Goal: Use online tool/utility: Utilize a website feature to perform a specific function

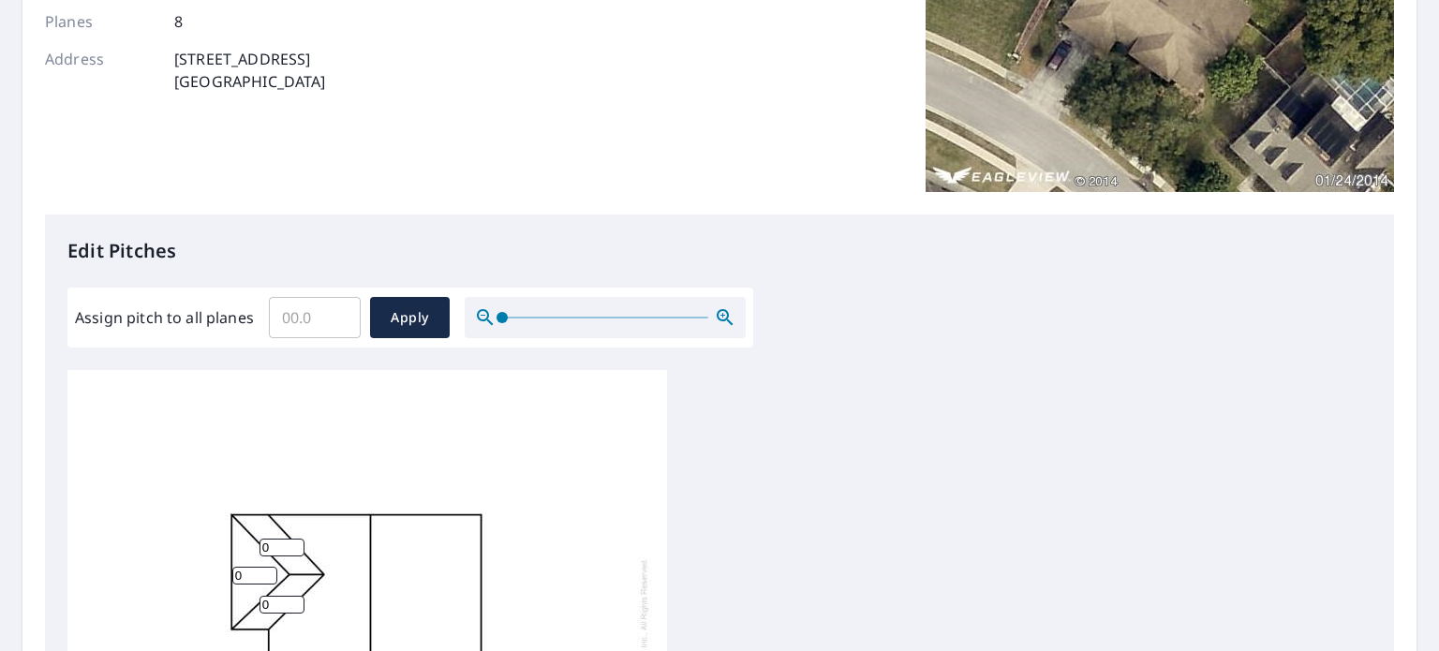
scroll to position [375, 0]
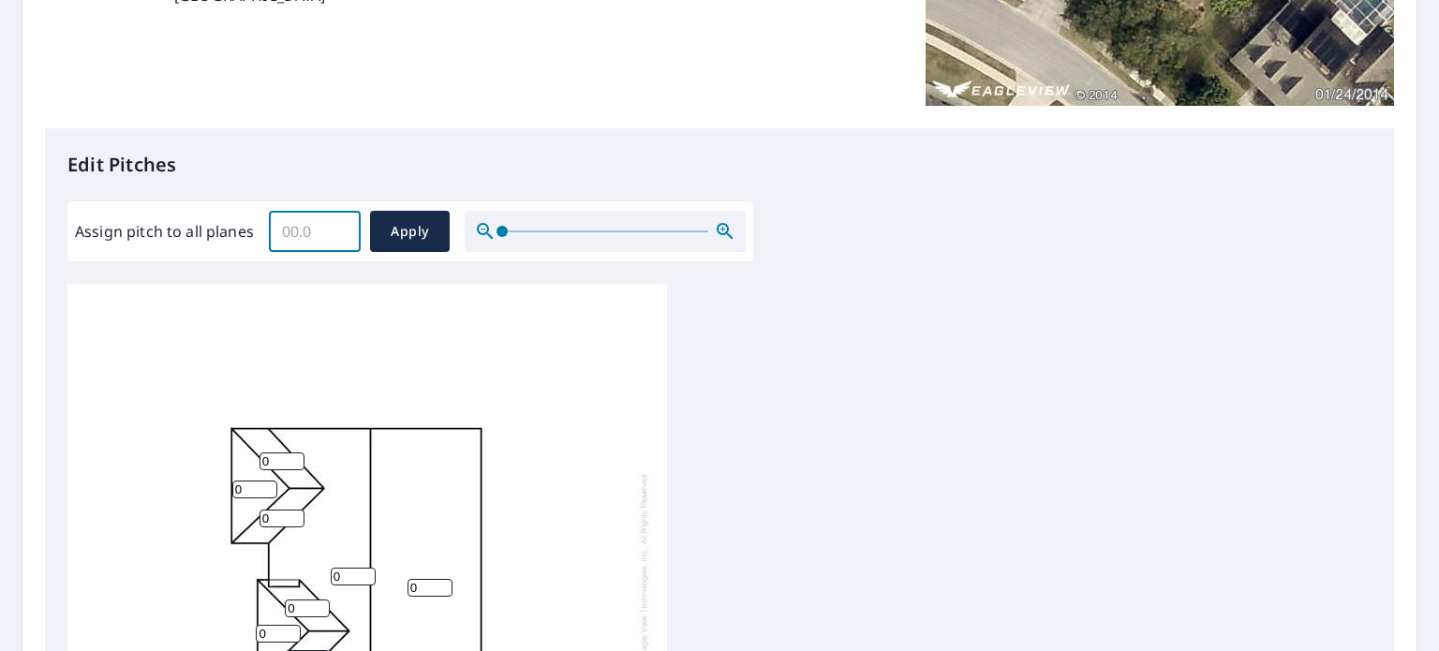
click at [305, 236] on input "Assign pitch to all planes" at bounding box center [315, 231] width 92 height 52
click at [719, 225] on icon "button" at bounding box center [725, 231] width 22 height 22
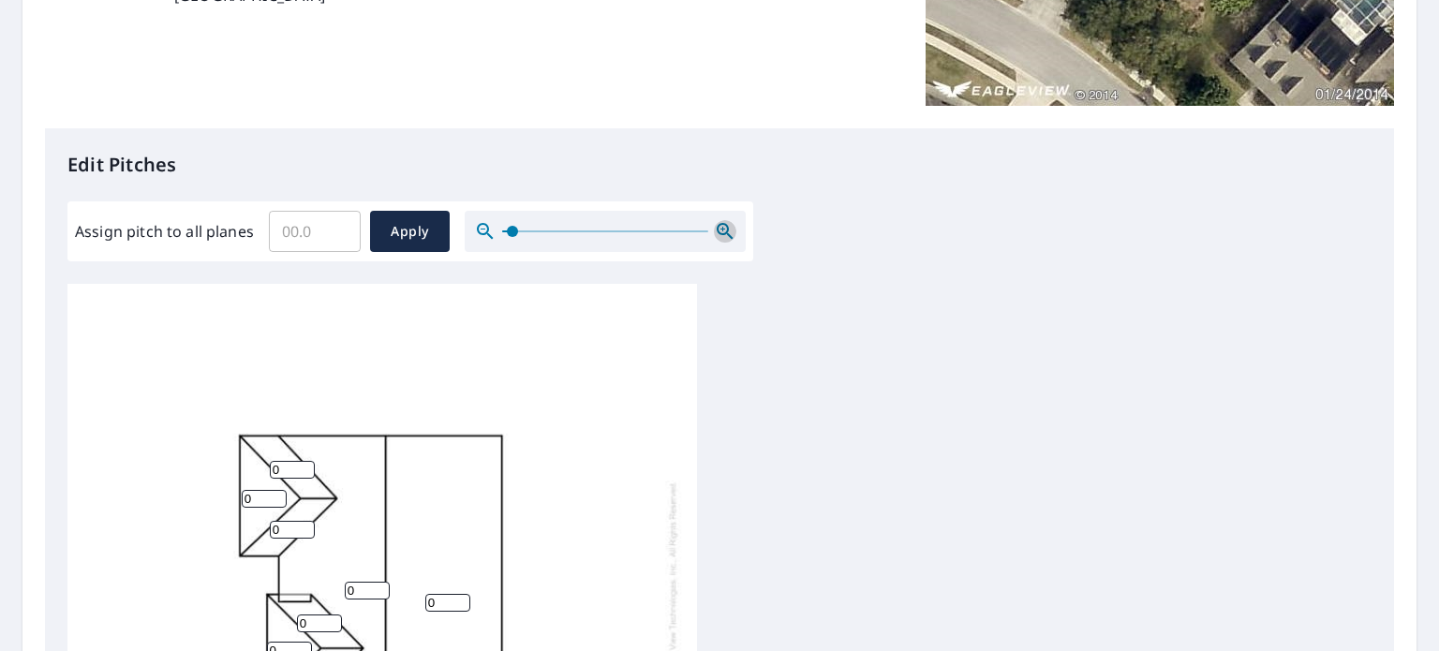
click at [719, 225] on icon "button" at bounding box center [725, 231] width 22 height 22
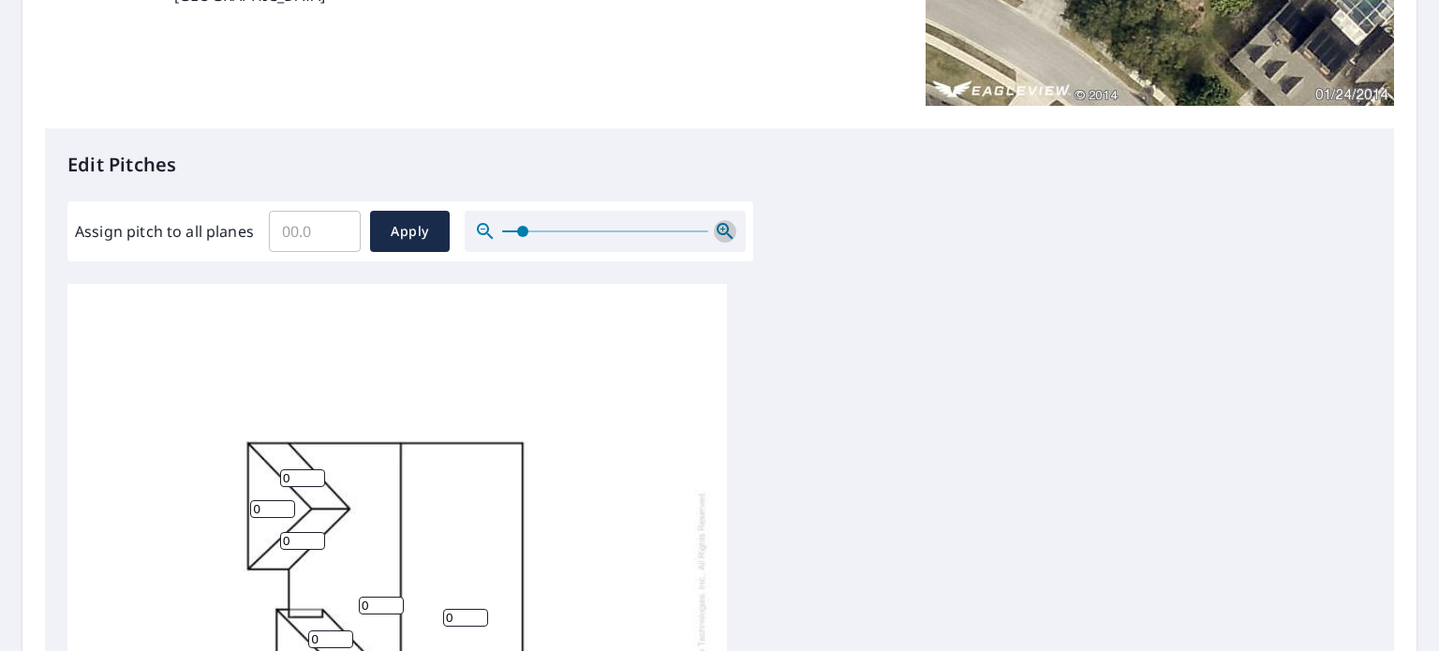
click at [719, 225] on icon "button" at bounding box center [725, 231] width 22 height 22
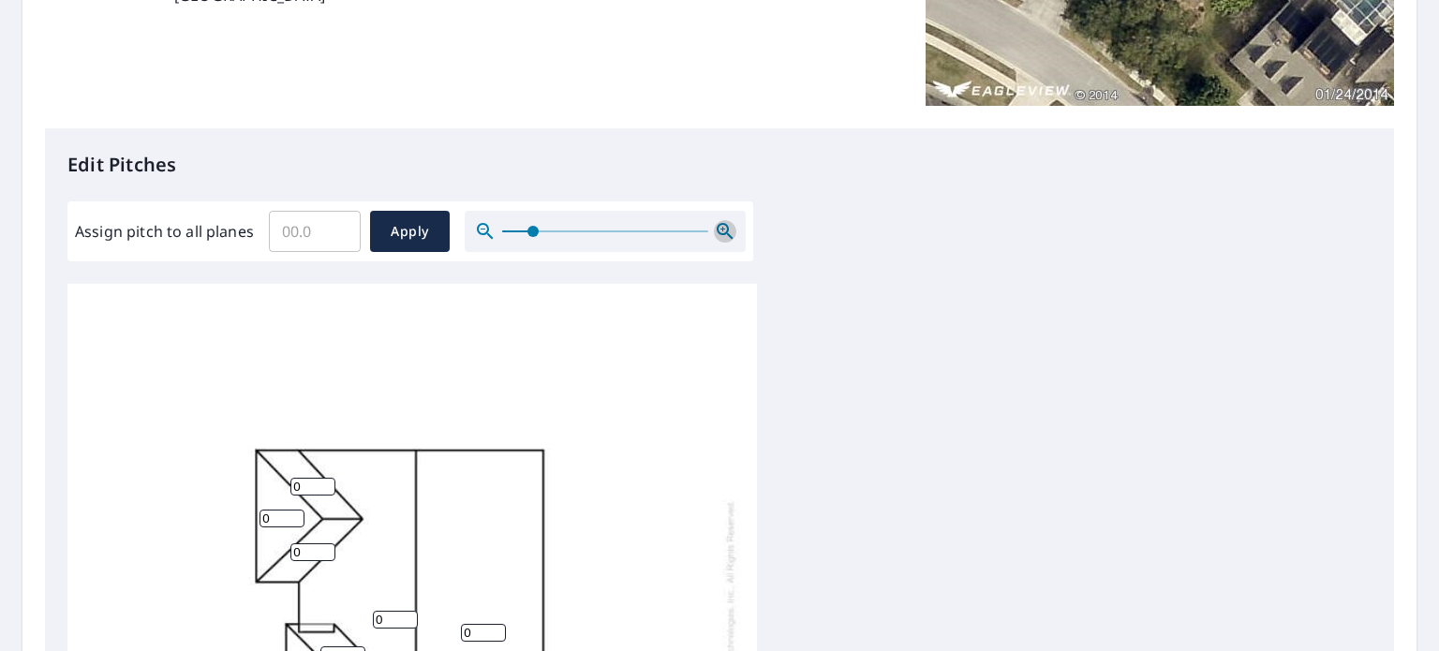
click at [719, 225] on icon "button" at bounding box center [725, 231] width 22 height 22
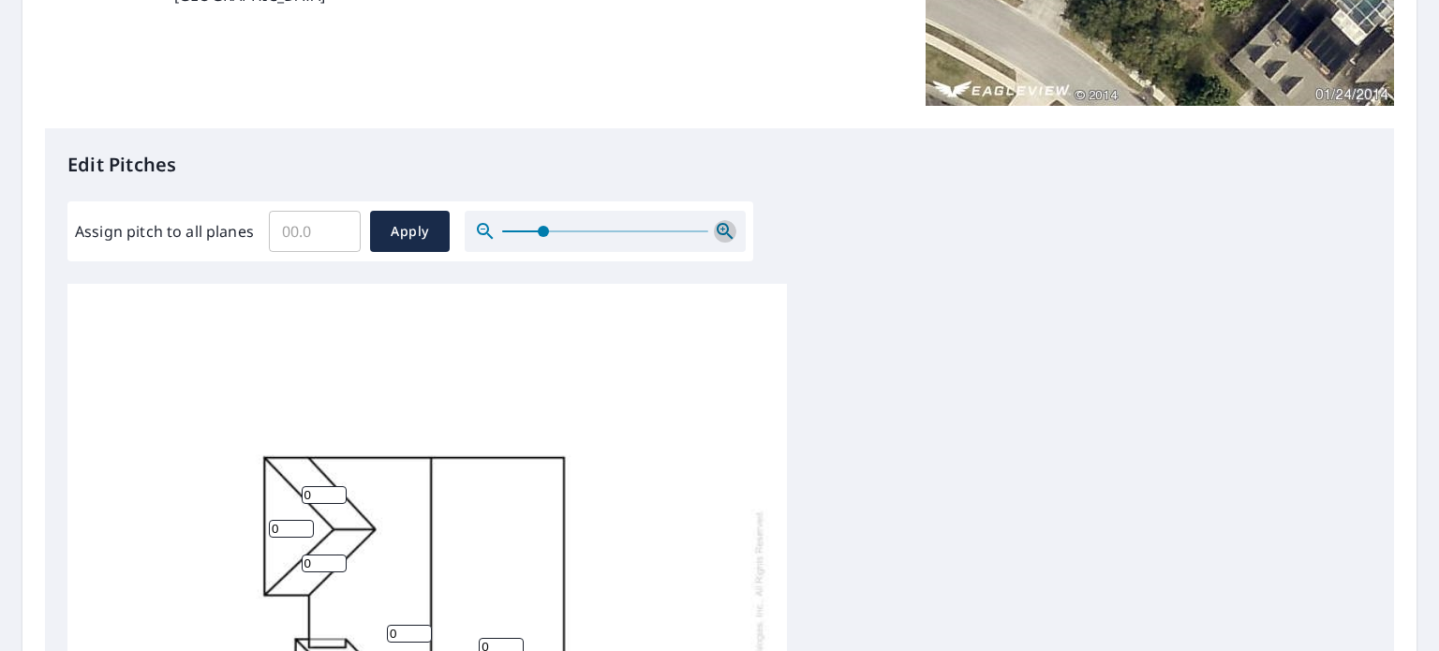
click at [719, 225] on icon "button" at bounding box center [725, 231] width 22 height 22
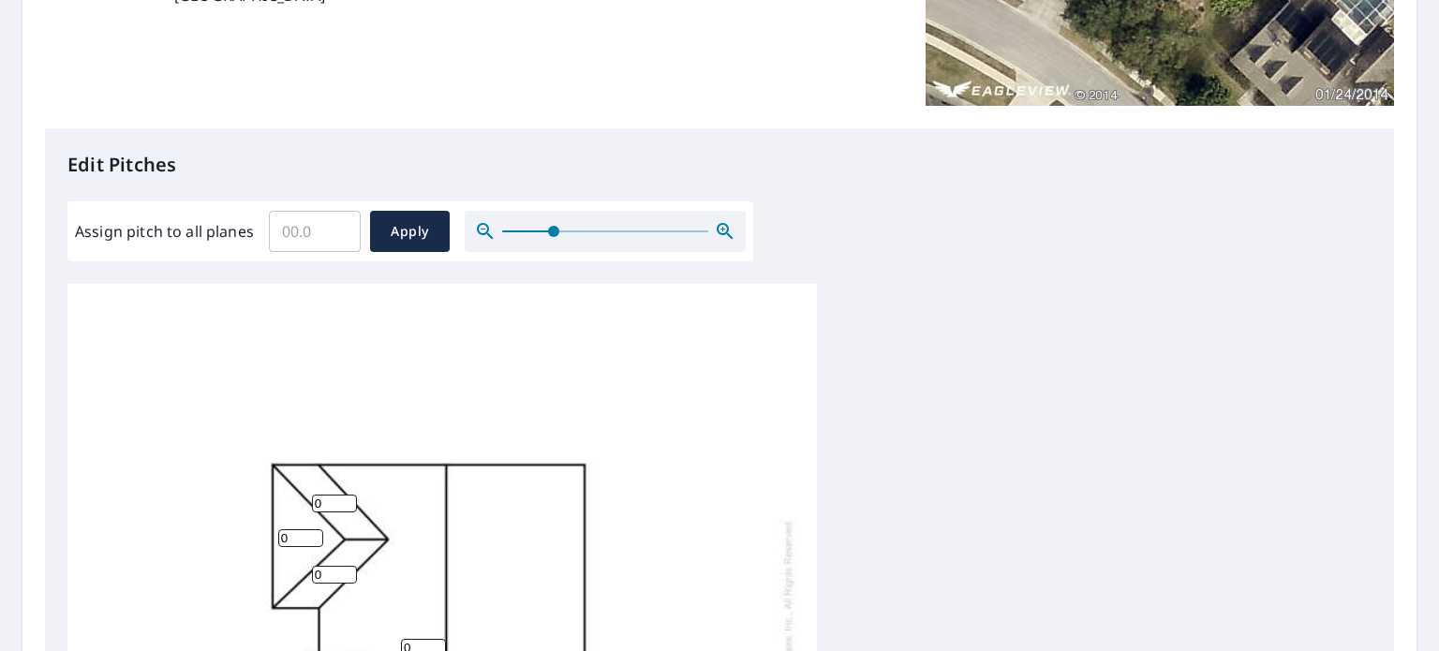
click at [719, 225] on icon "button" at bounding box center [725, 231] width 22 height 22
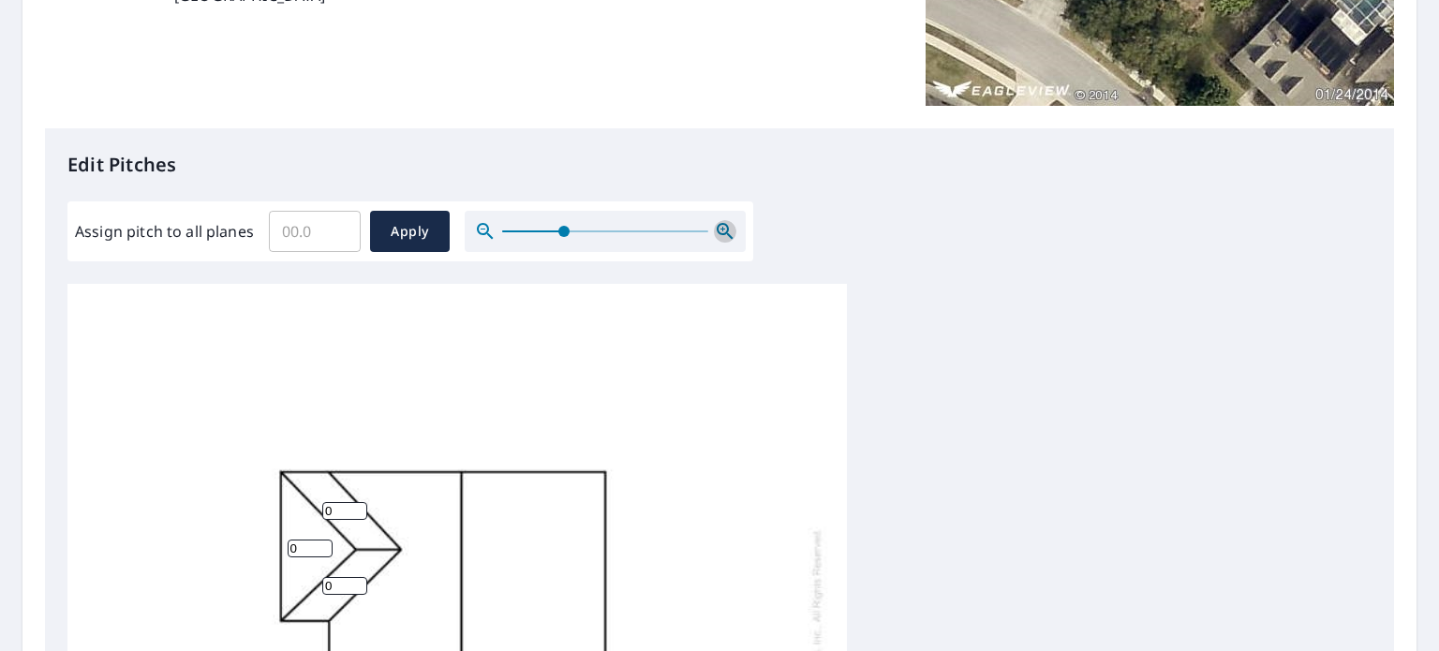
click at [719, 225] on icon "button" at bounding box center [725, 231] width 22 height 22
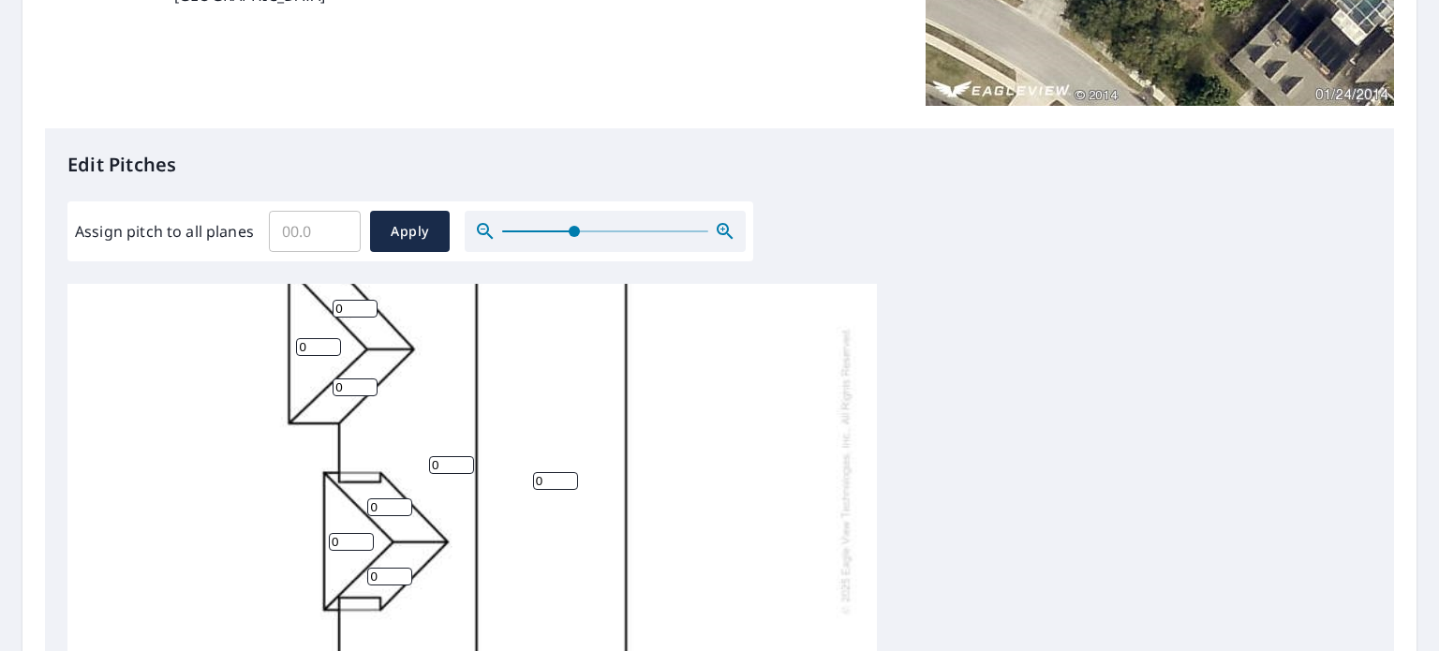
scroll to position [225, 0]
click at [479, 227] on icon "button" at bounding box center [485, 231] width 22 height 22
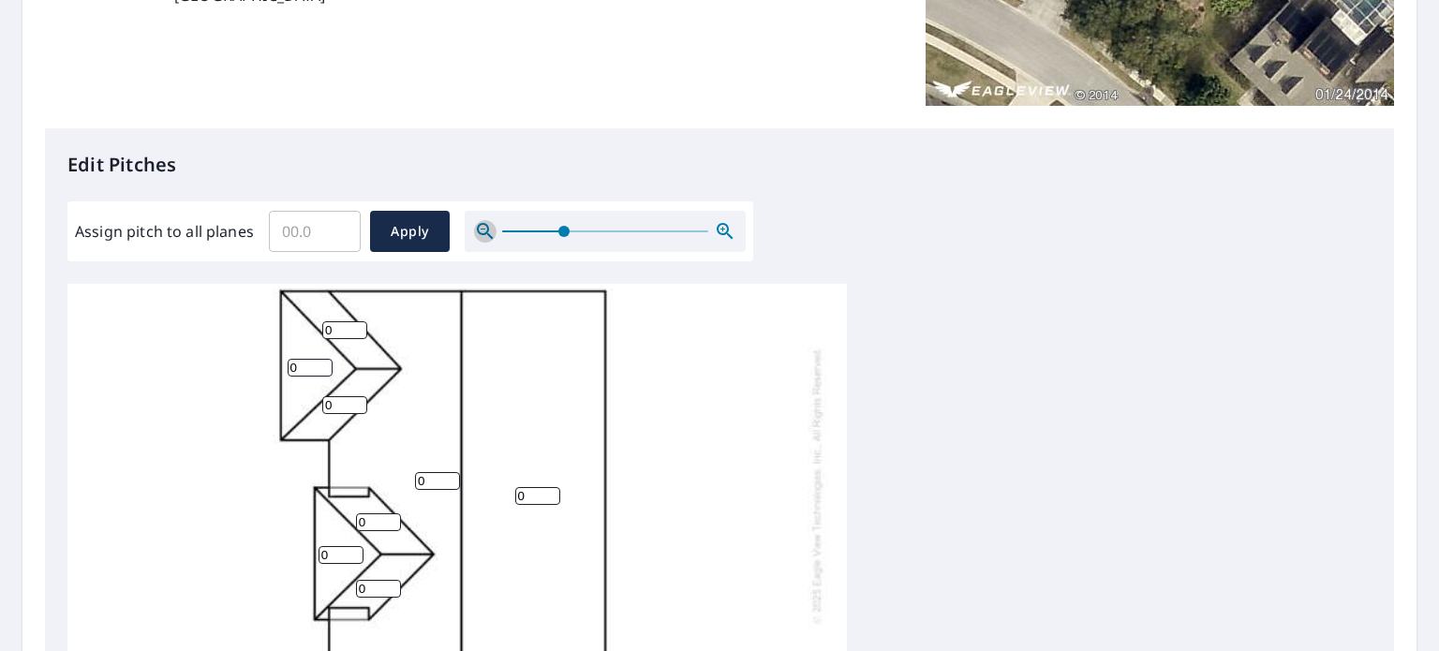
click at [479, 227] on icon "button" at bounding box center [485, 231] width 22 height 22
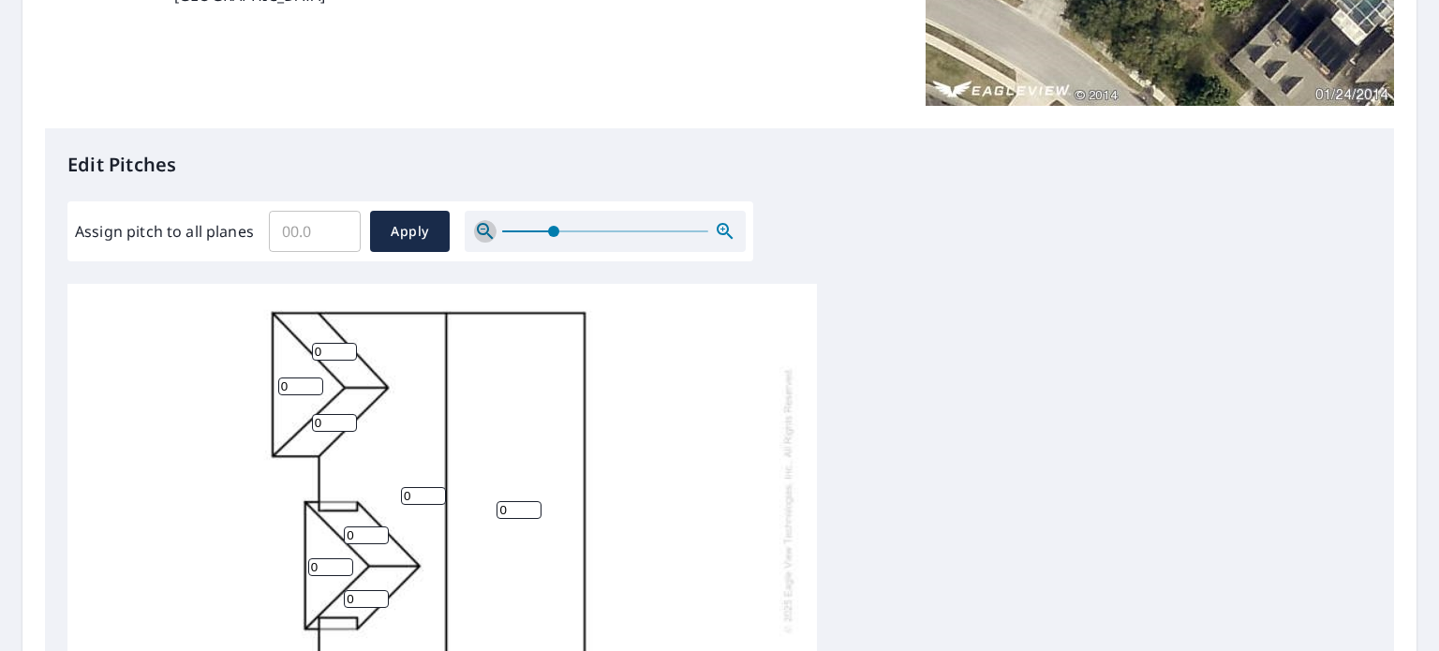
click at [479, 227] on icon "button" at bounding box center [485, 231] width 22 height 22
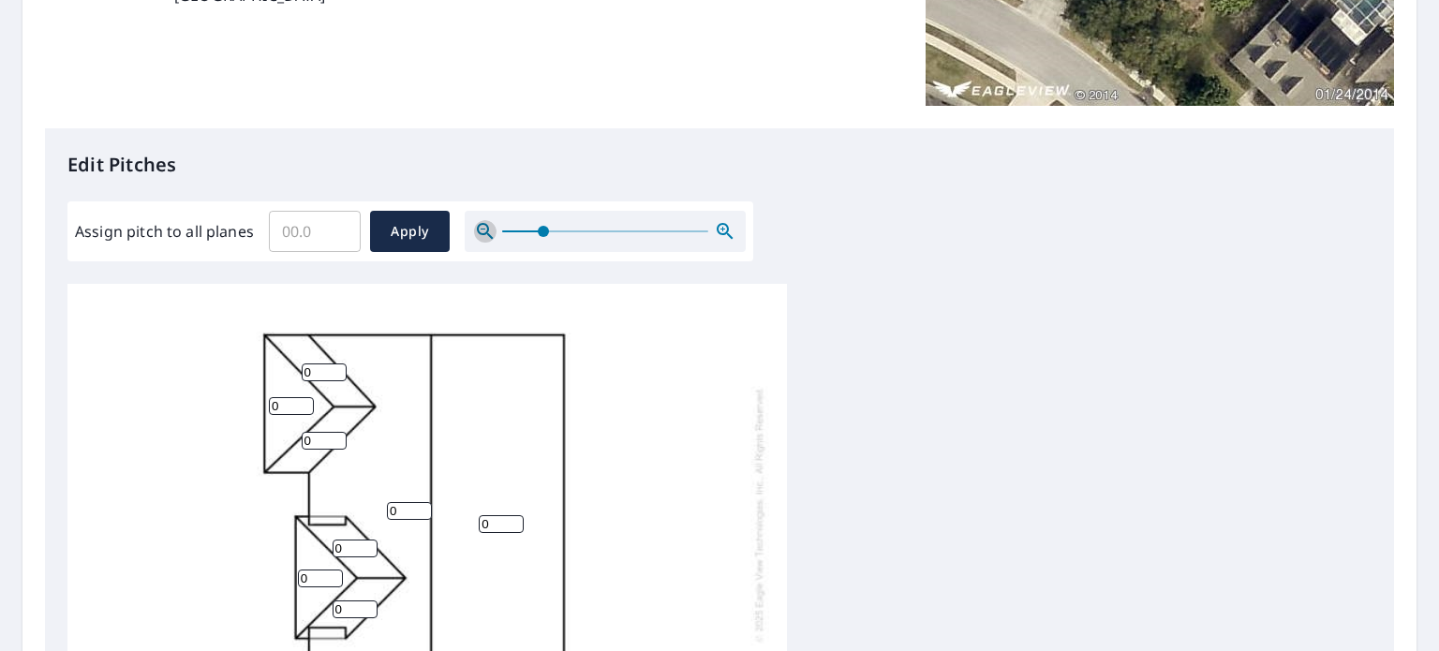
click at [479, 227] on icon "button" at bounding box center [485, 231] width 22 height 22
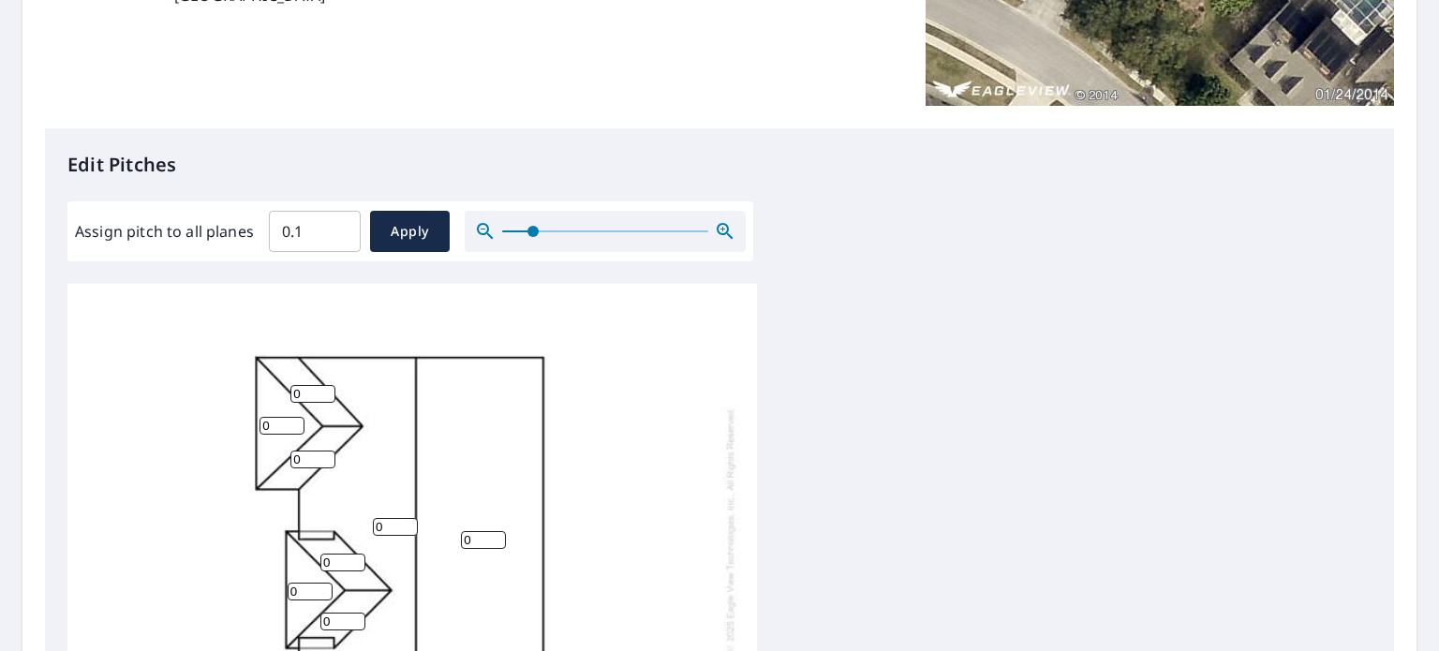
click at [337, 225] on input "0.1" at bounding box center [315, 231] width 92 height 52
click at [337, 225] on input "0.2" at bounding box center [315, 231] width 92 height 52
click at [337, 225] on input "0.3" at bounding box center [315, 231] width 92 height 52
click at [337, 225] on input "0.4" at bounding box center [315, 231] width 92 height 52
click at [337, 225] on input "0.5" at bounding box center [315, 231] width 92 height 52
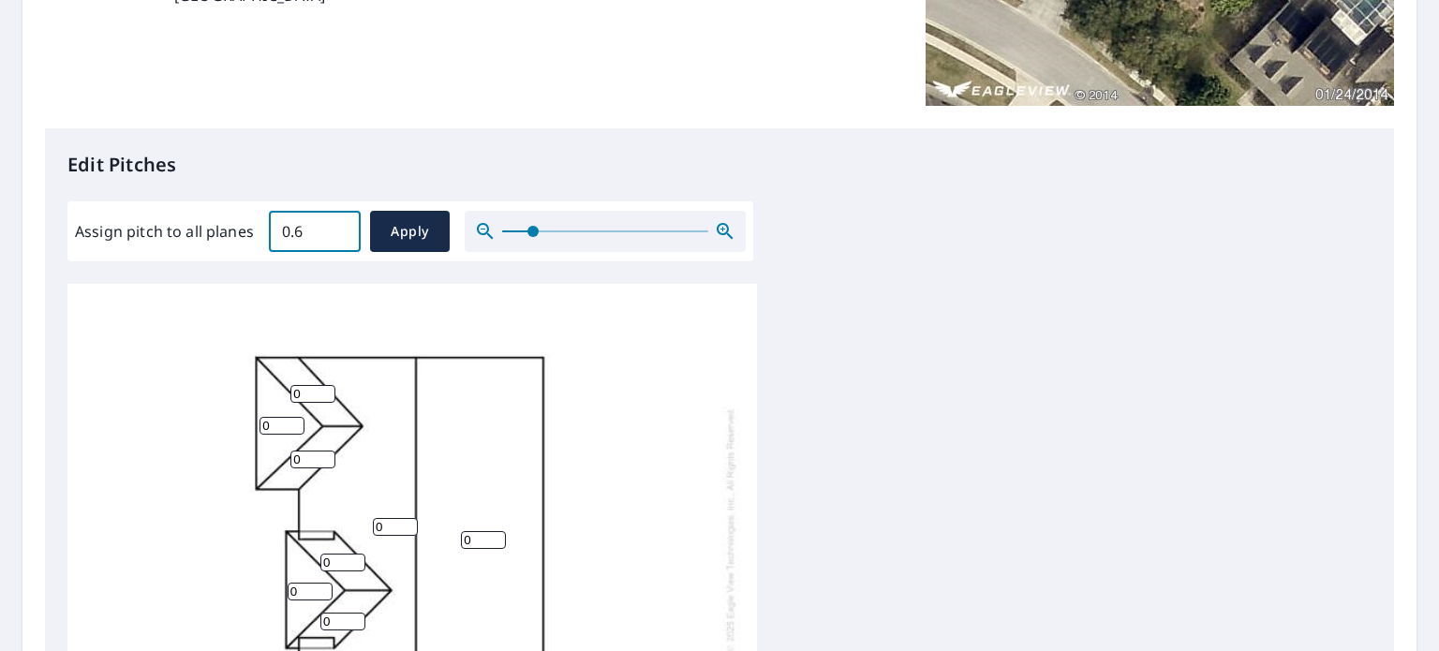
click at [337, 225] on input "0.6" at bounding box center [315, 231] width 92 height 52
click at [337, 225] on input "0.7" at bounding box center [315, 231] width 92 height 52
click at [337, 225] on input "0.8" at bounding box center [315, 231] width 92 height 52
click at [337, 225] on input "0.9" at bounding box center [315, 231] width 92 height 52
click at [337, 225] on input "1" at bounding box center [315, 231] width 92 height 52
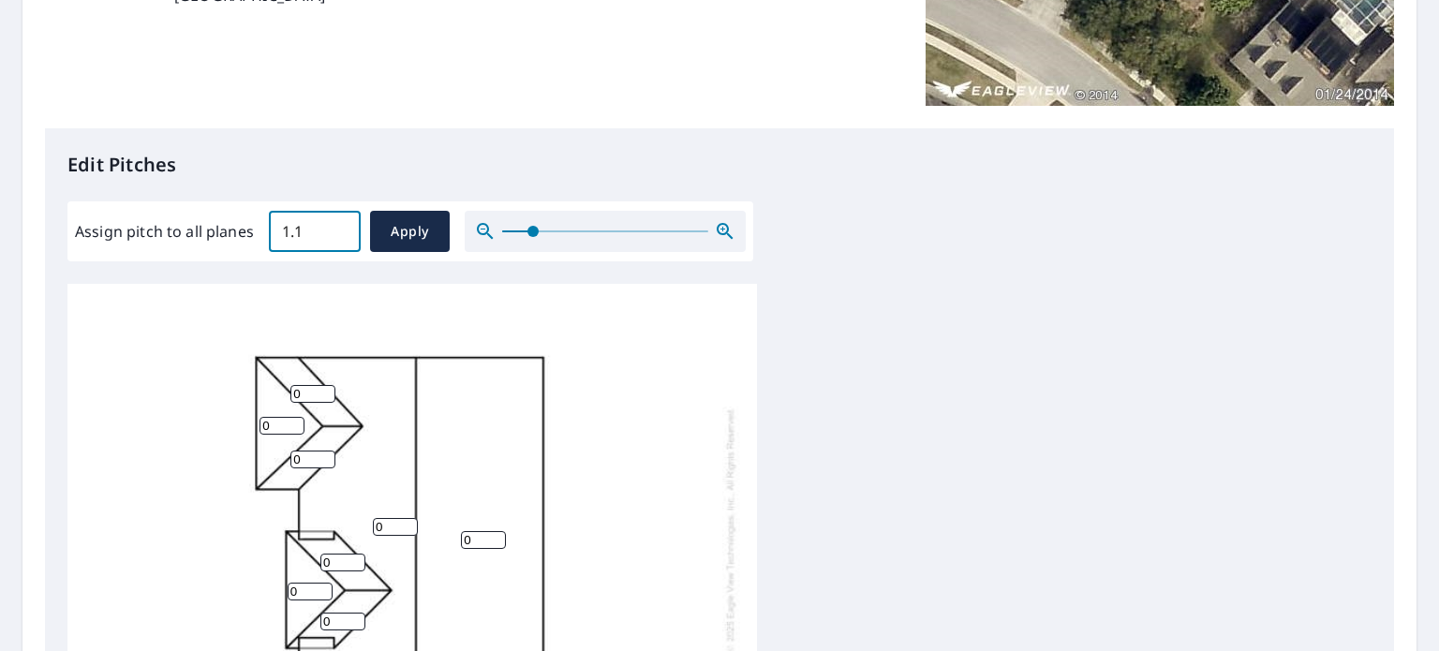
click at [337, 225] on input "1.1" at bounding box center [315, 231] width 92 height 52
click at [337, 225] on input "1.2" at bounding box center [315, 231] width 92 height 52
click at [337, 225] on input "1.3" at bounding box center [315, 231] width 92 height 52
click at [337, 225] on input "1.4" at bounding box center [315, 231] width 92 height 52
click at [337, 225] on input "1.5" at bounding box center [315, 231] width 92 height 52
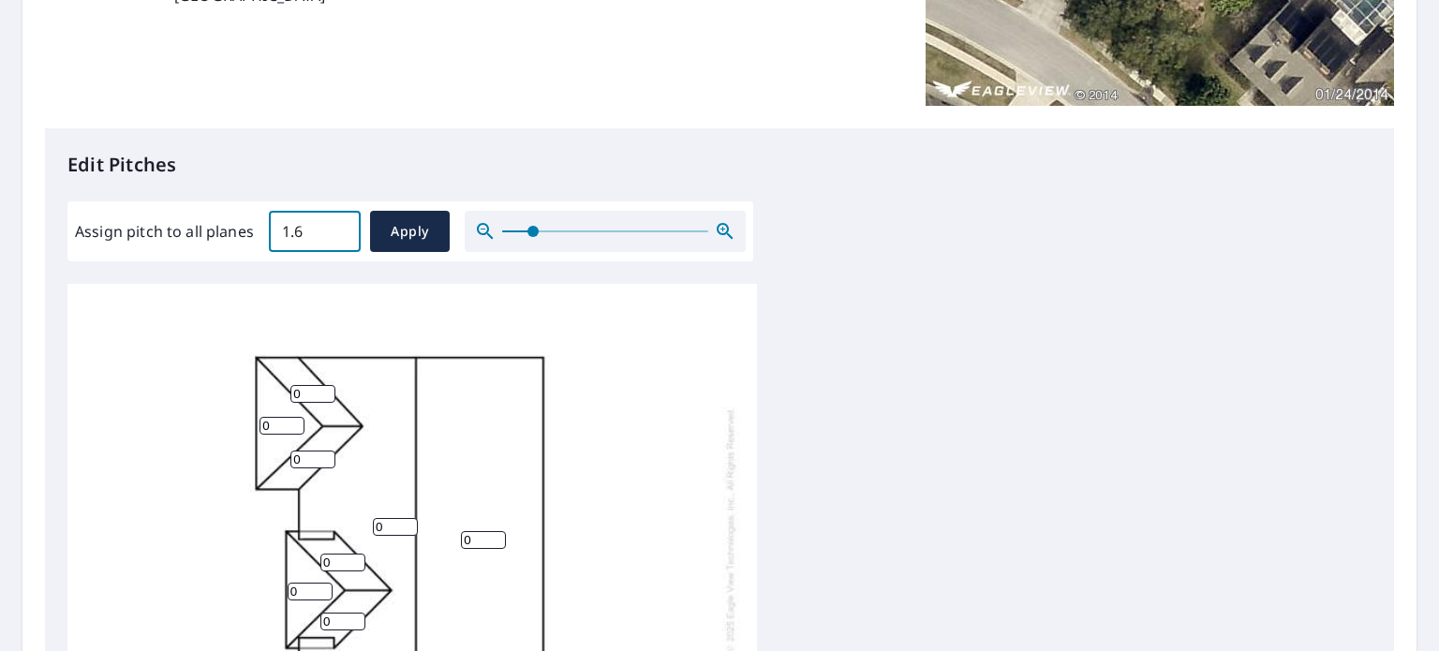
click at [337, 225] on input "1.6" at bounding box center [315, 231] width 92 height 52
click at [337, 225] on input "1.7" at bounding box center [315, 231] width 92 height 52
click at [337, 225] on input "1.8" at bounding box center [315, 231] width 92 height 52
click at [337, 225] on input "1.9" at bounding box center [315, 231] width 92 height 52
click at [337, 225] on input "2" at bounding box center [315, 231] width 92 height 52
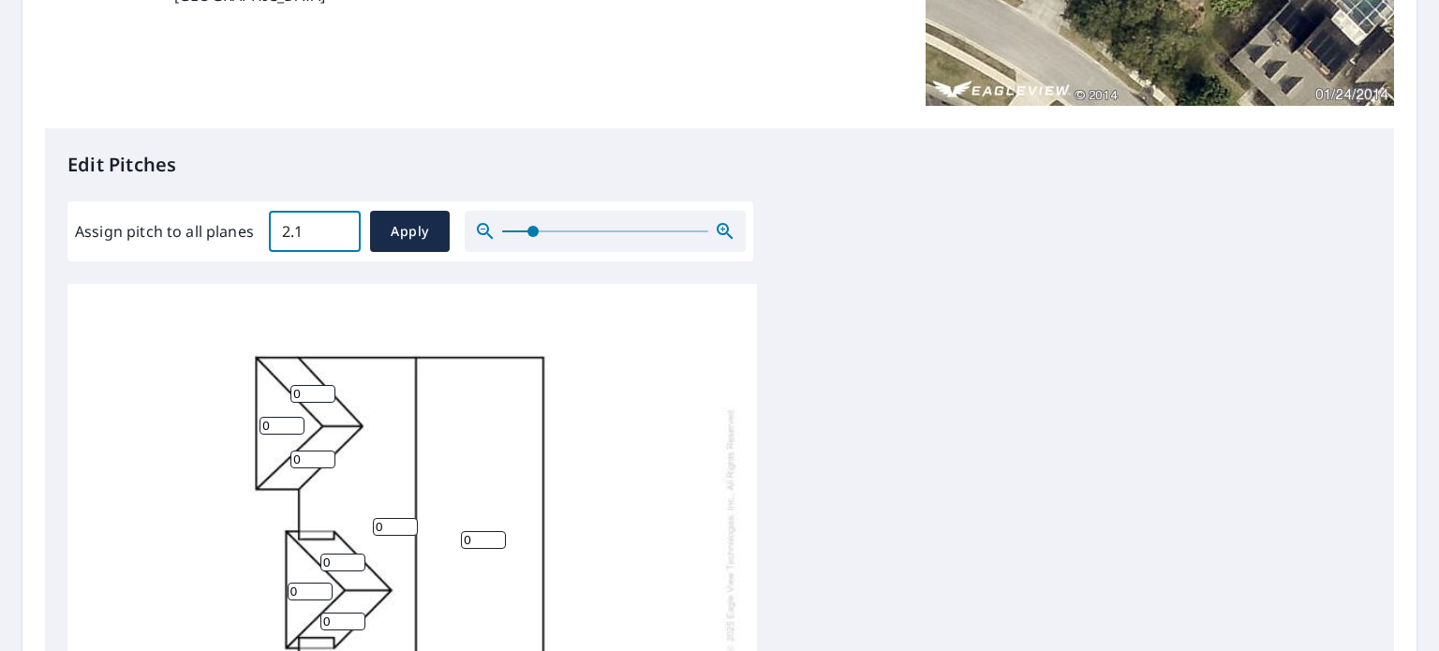
click at [337, 225] on input "2.1" at bounding box center [315, 231] width 92 height 52
click at [337, 225] on input "2.2" at bounding box center [315, 231] width 92 height 52
click at [337, 225] on input "2.3" at bounding box center [315, 231] width 92 height 52
click at [337, 225] on input "2.4" at bounding box center [315, 231] width 92 height 52
click at [337, 225] on input "2.5" at bounding box center [315, 231] width 92 height 52
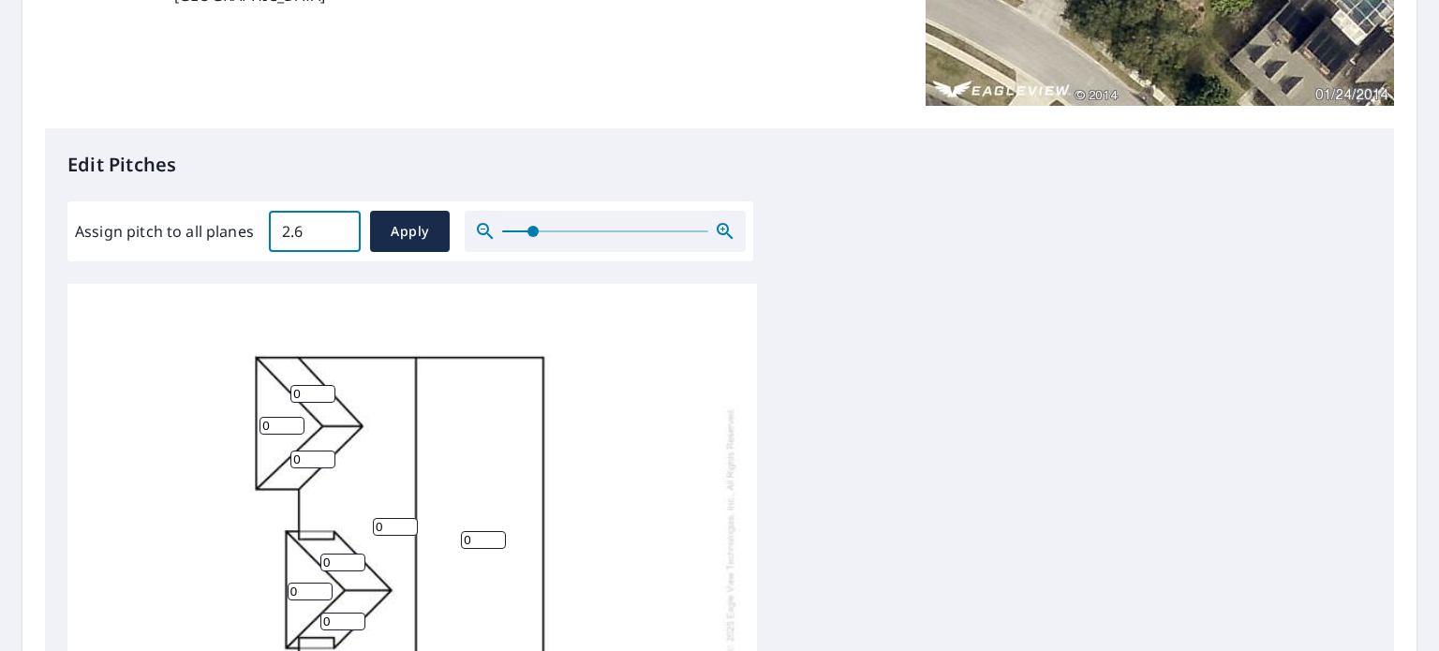
click at [337, 225] on input "2.6" at bounding box center [315, 231] width 92 height 52
click at [337, 225] on input "2.7" at bounding box center [315, 231] width 92 height 52
click at [337, 225] on input "2.8" at bounding box center [315, 231] width 92 height 52
click at [337, 225] on input "2.9" at bounding box center [315, 231] width 92 height 52
click at [337, 225] on input "3" at bounding box center [315, 231] width 92 height 52
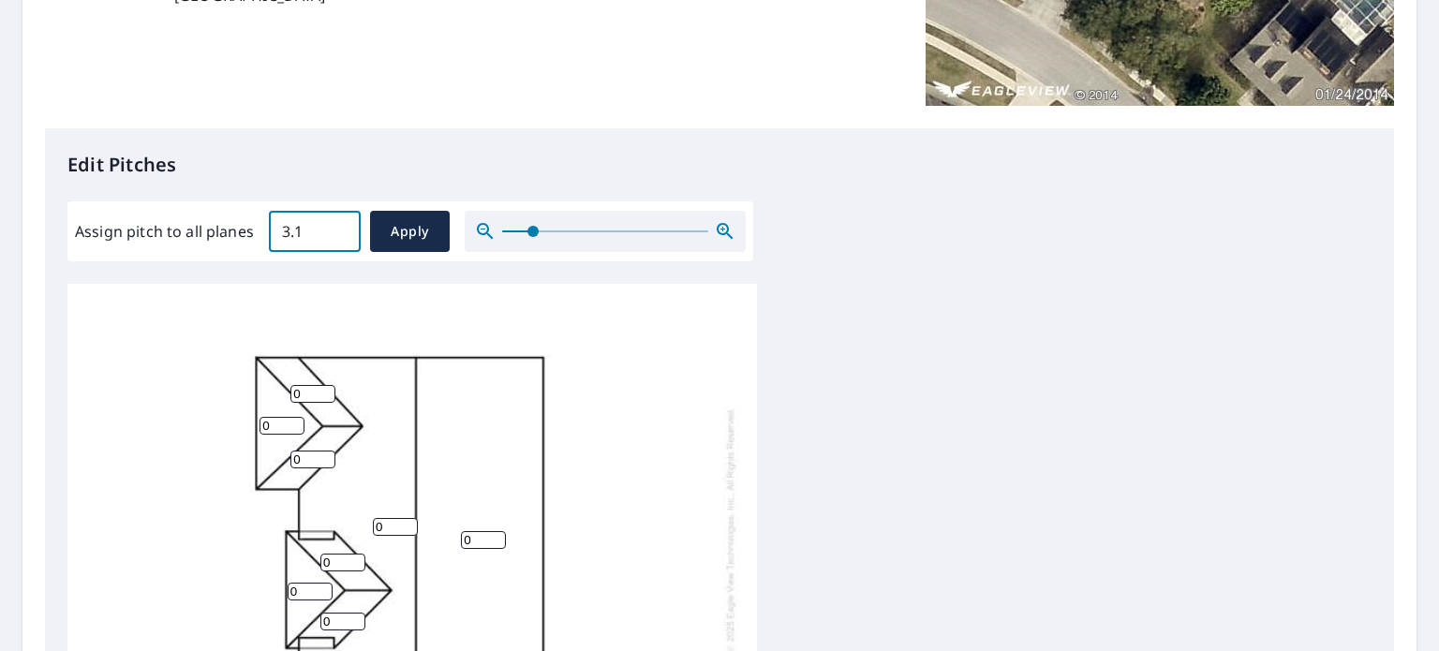
click at [337, 225] on input "3.1" at bounding box center [315, 231] width 92 height 52
click at [337, 225] on input "3.2" at bounding box center [315, 231] width 92 height 52
click at [337, 225] on input "3.3" at bounding box center [315, 231] width 92 height 52
click at [337, 225] on input "3.4" at bounding box center [315, 231] width 92 height 52
click at [337, 225] on input "3.5" at bounding box center [315, 231] width 92 height 52
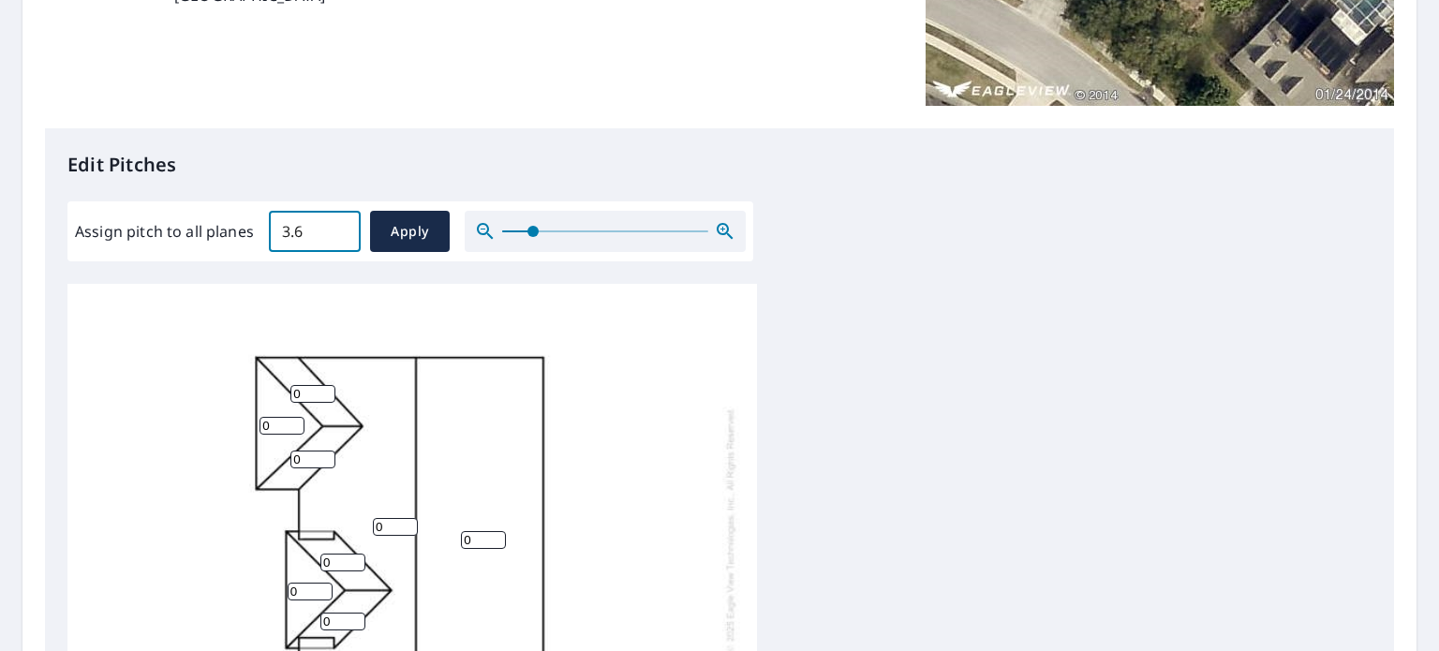
click at [337, 225] on input "3.6" at bounding box center [315, 231] width 92 height 52
click at [337, 225] on input "3.7" at bounding box center [315, 231] width 92 height 52
click at [337, 225] on input "3.8" at bounding box center [315, 231] width 92 height 52
click at [337, 225] on input "3.9" at bounding box center [315, 231] width 92 height 52
click at [337, 225] on input "4" at bounding box center [315, 231] width 92 height 52
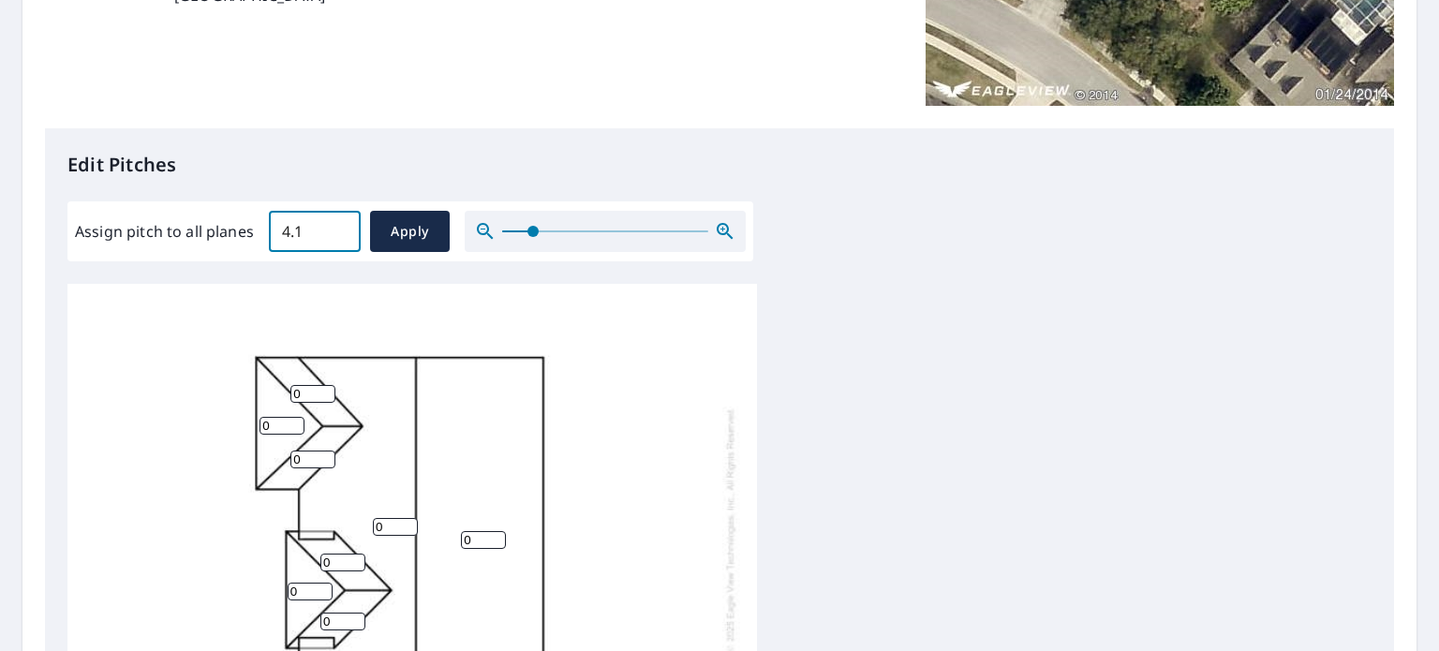
click at [337, 225] on input "4.1" at bounding box center [315, 231] width 92 height 52
click at [337, 225] on input "4.2" at bounding box center [315, 231] width 92 height 52
click at [337, 225] on input "4.3" at bounding box center [315, 231] width 92 height 52
click at [337, 225] on input "4.4" at bounding box center [315, 231] width 92 height 52
click at [337, 225] on input "4.5" at bounding box center [315, 231] width 92 height 52
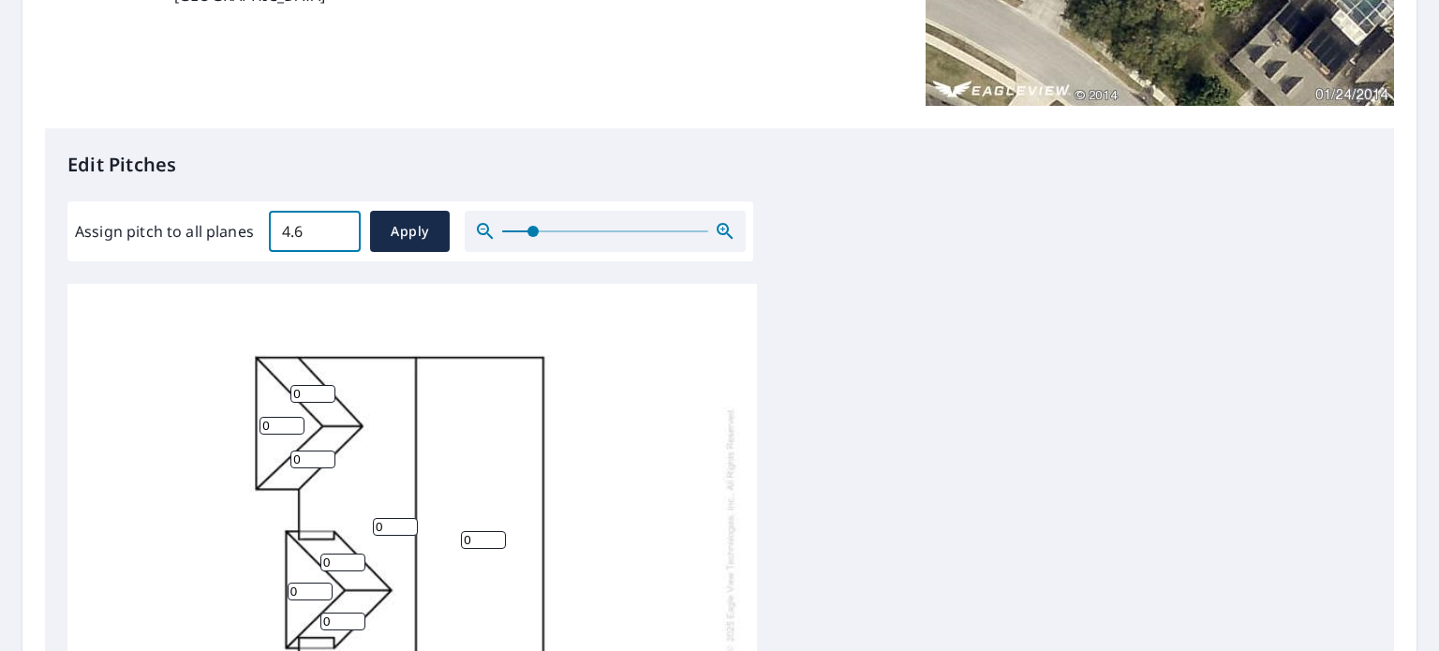
click at [337, 225] on input "4.6" at bounding box center [315, 231] width 92 height 52
click at [337, 225] on input "4.7" at bounding box center [315, 231] width 92 height 52
click at [337, 225] on input "4.8" at bounding box center [315, 231] width 92 height 52
click at [337, 225] on input "4.9" at bounding box center [315, 231] width 92 height 52
click at [337, 225] on input "5" at bounding box center [315, 231] width 92 height 52
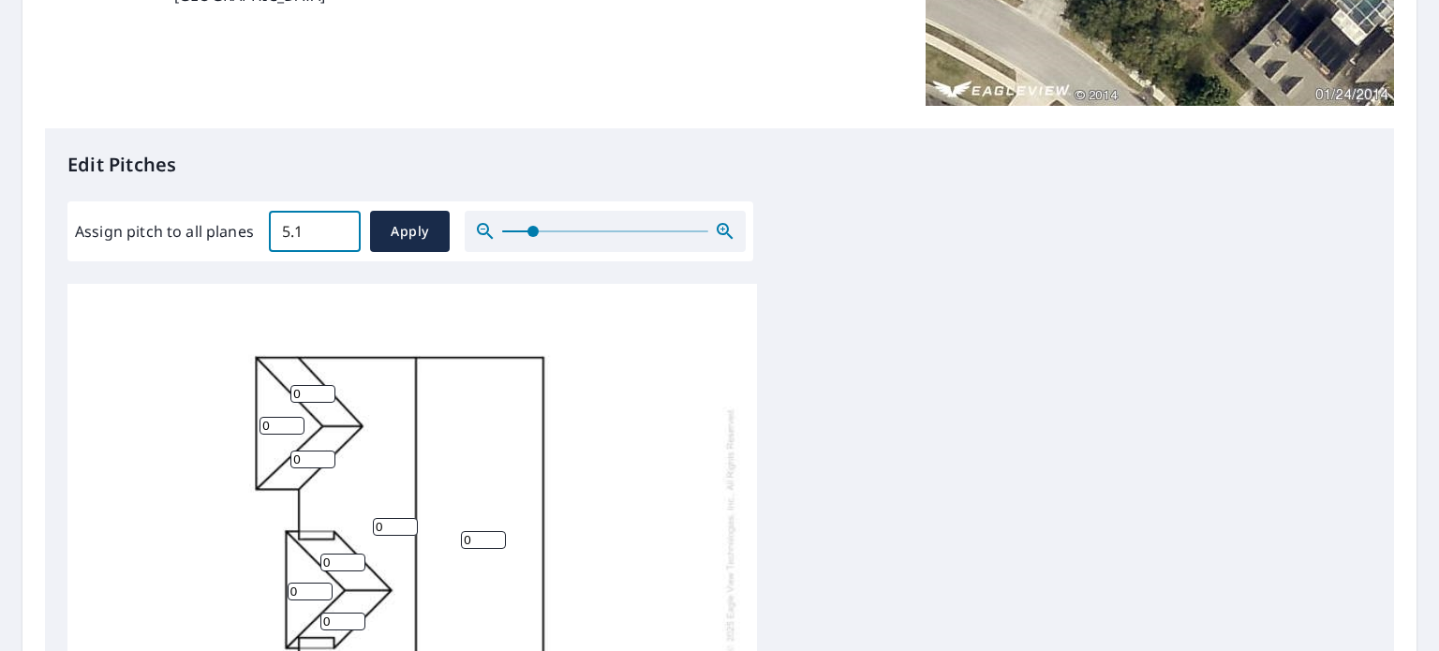
click at [337, 225] on input "5.1" at bounding box center [315, 231] width 92 height 52
click at [337, 225] on input "5.2" at bounding box center [315, 231] width 92 height 52
click at [337, 225] on input "5.3" at bounding box center [315, 231] width 92 height 52
click at [337, 225] on input "5.4" at bounding box center [315, 231] width 92 height 52
type input "5.5"
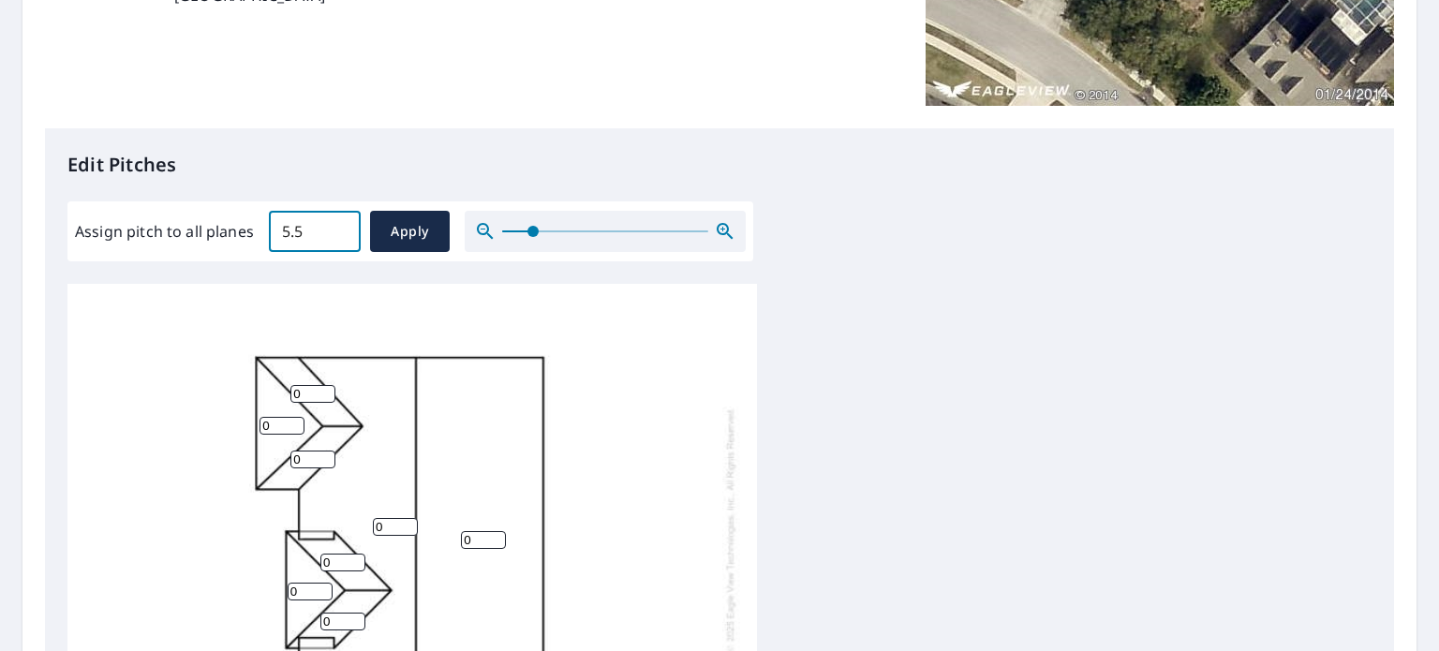
click at [337, 225] on input "5.5" at bounding box center [315, 231] width 92 height 52
click at [416, 233] on span "Apply" at bounding box center [410, 231] width 50 height 23
type input "5.5"
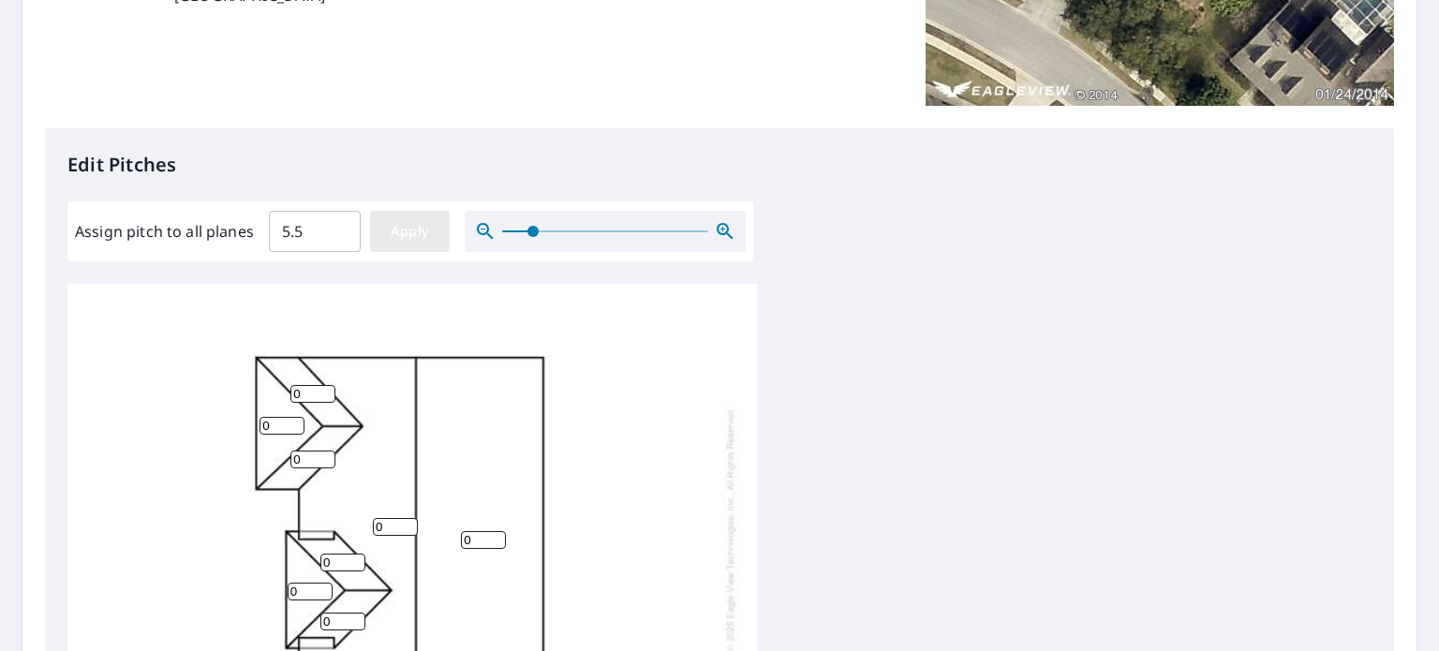
type input "5.5"
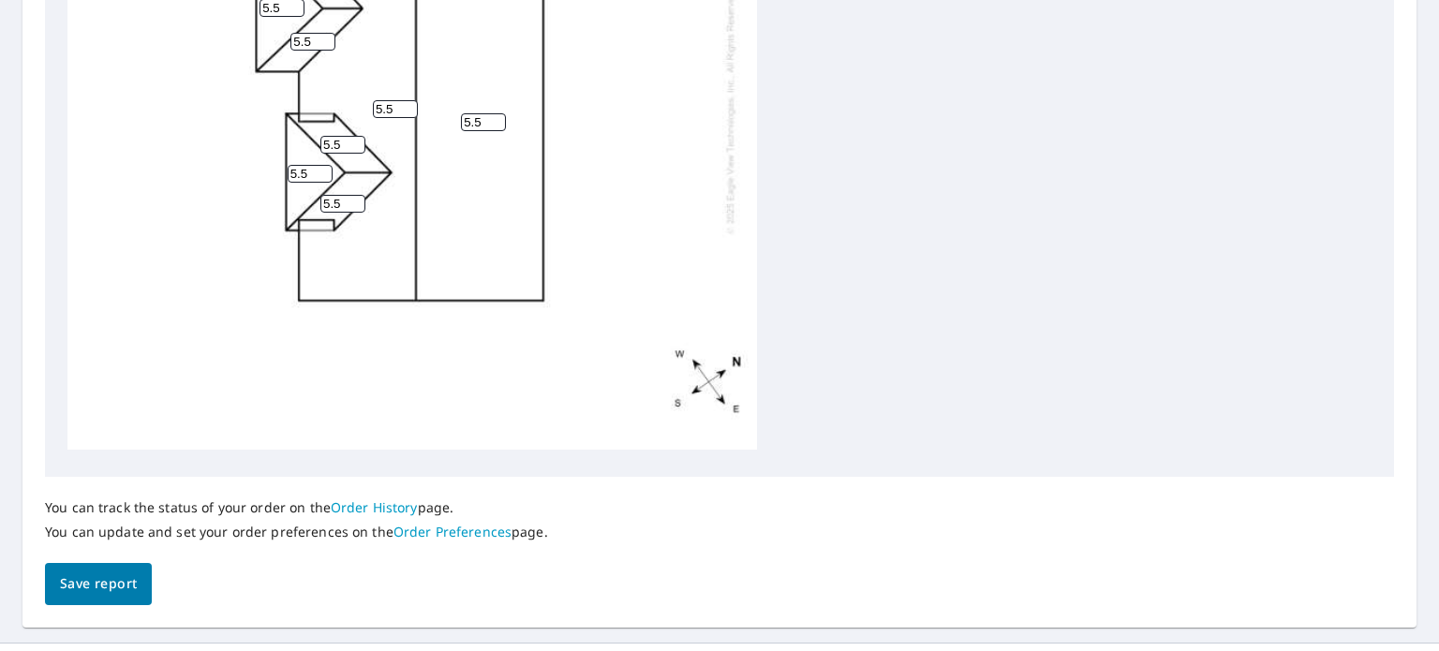
scroll to position [831, 0]
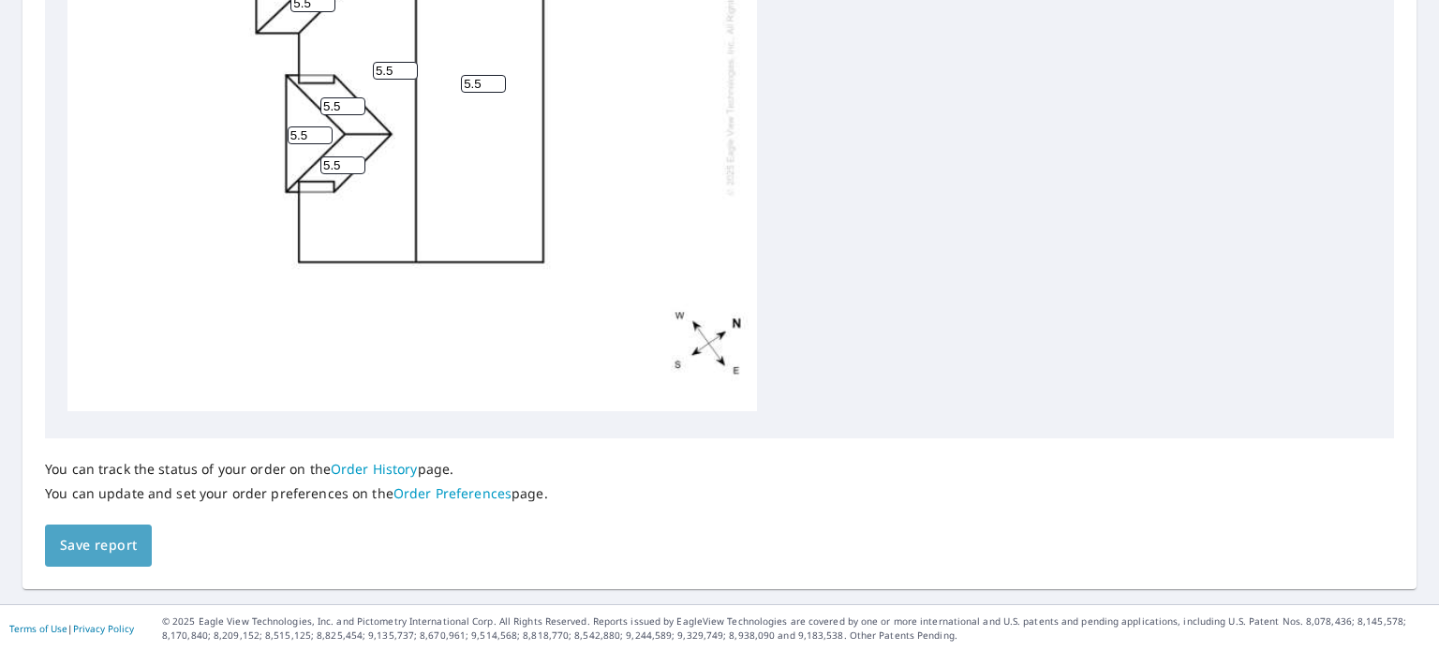
click at [90, 546] on span "Save report" at bounding box center [98, 545] width 77 height 23
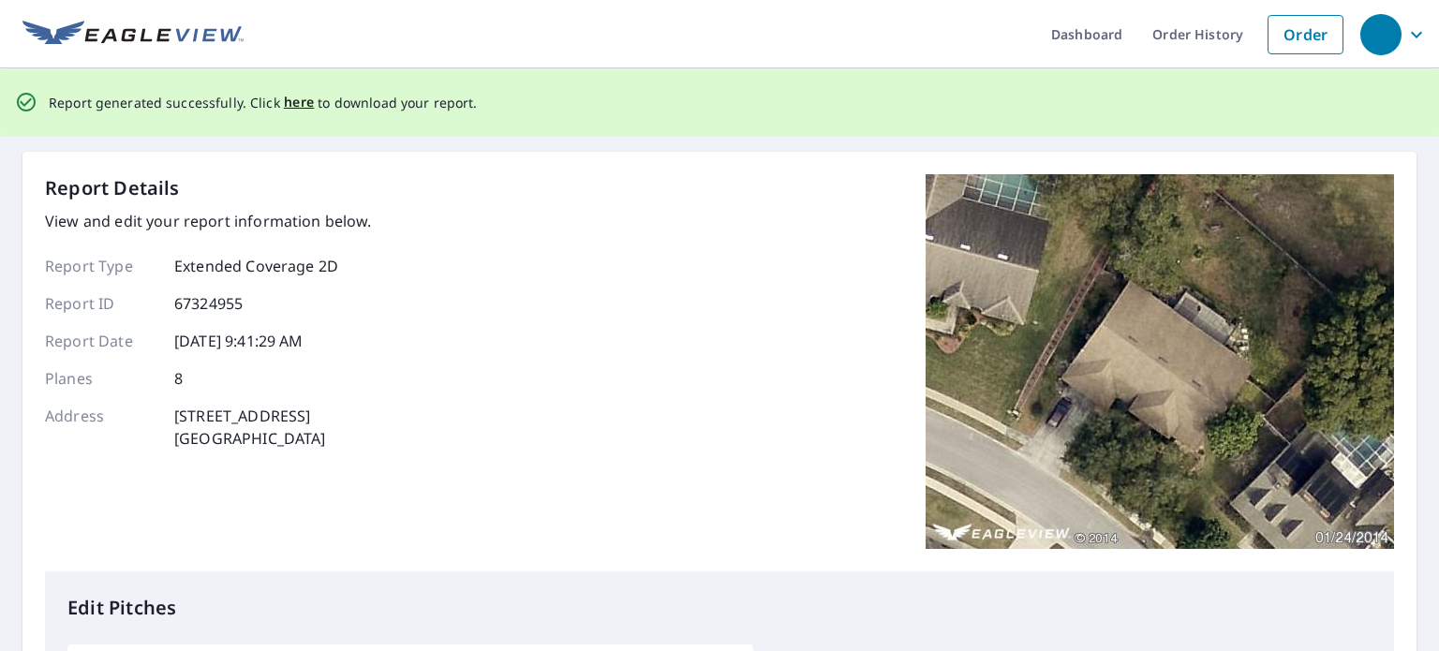
scroll to position [0, 0]
click at [286, 103] on span "here" at bounding box center [299, 102] width 31 height 23
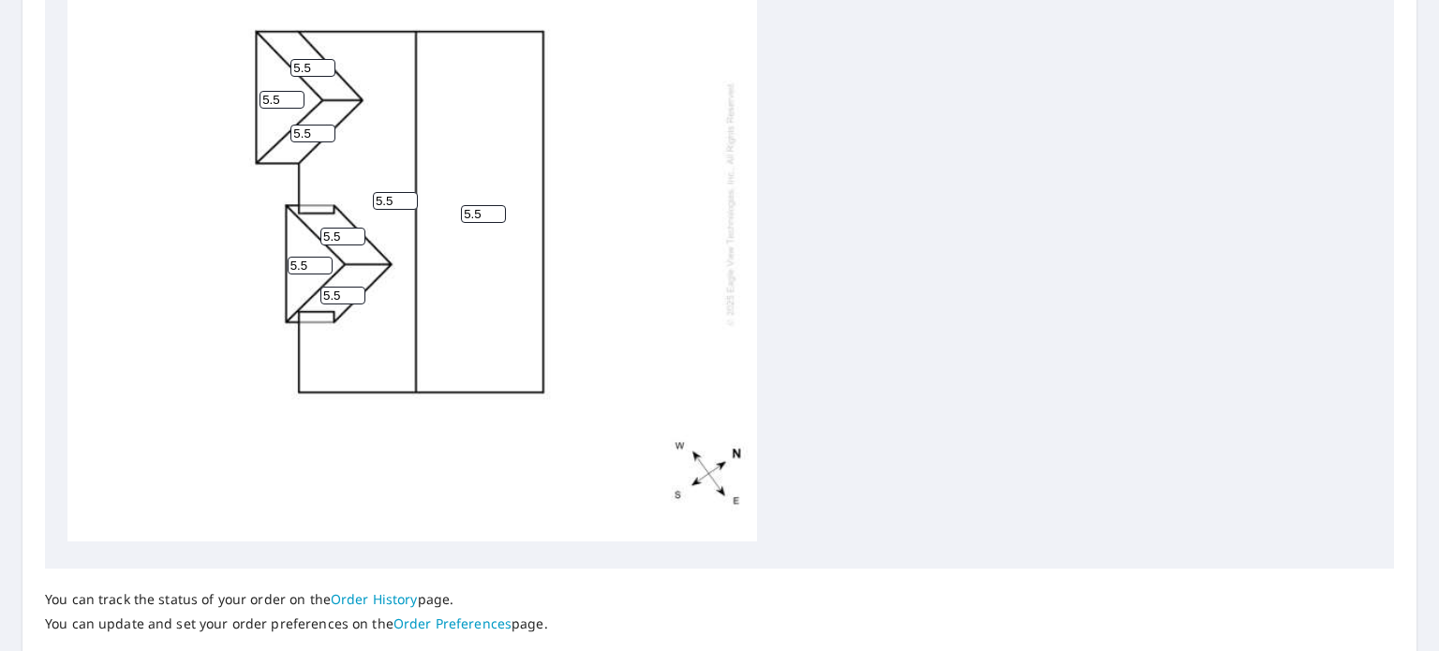
scroll to position [831, 0]
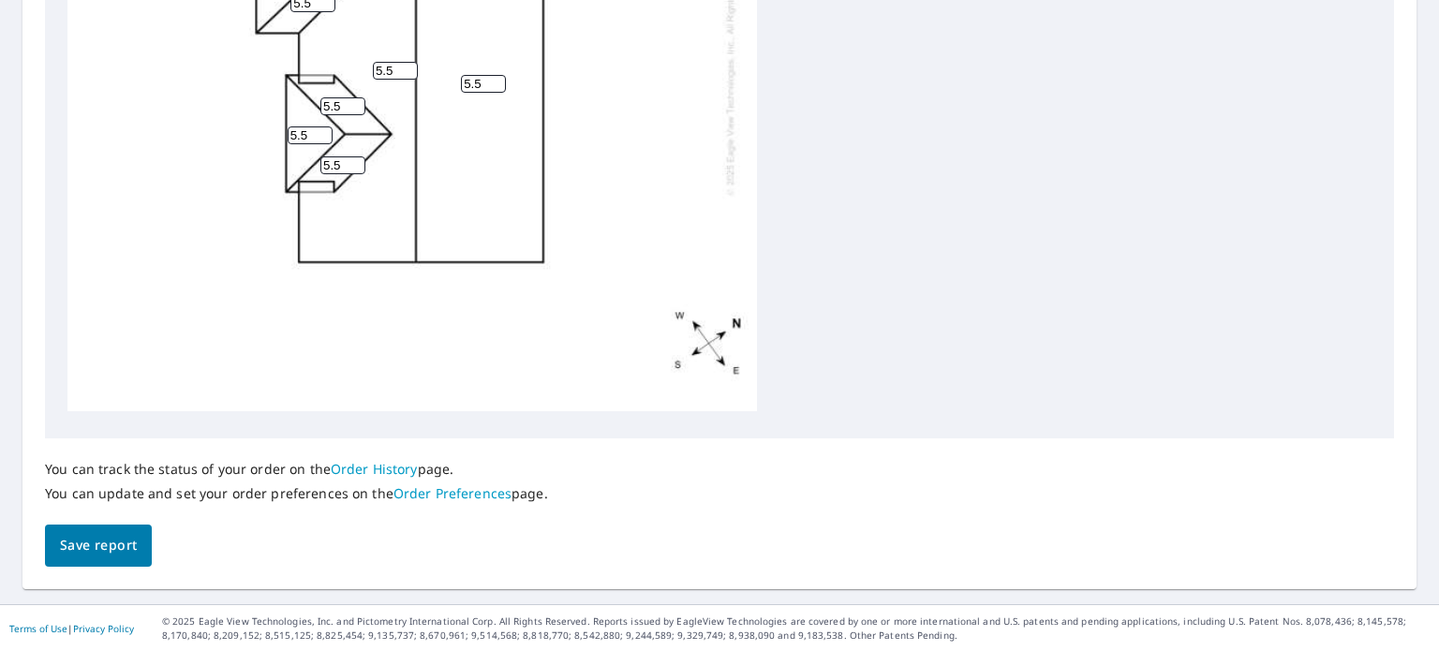
click at [100, 542] on span "Save report" at bounding box center [98, 545] width 77 height 23
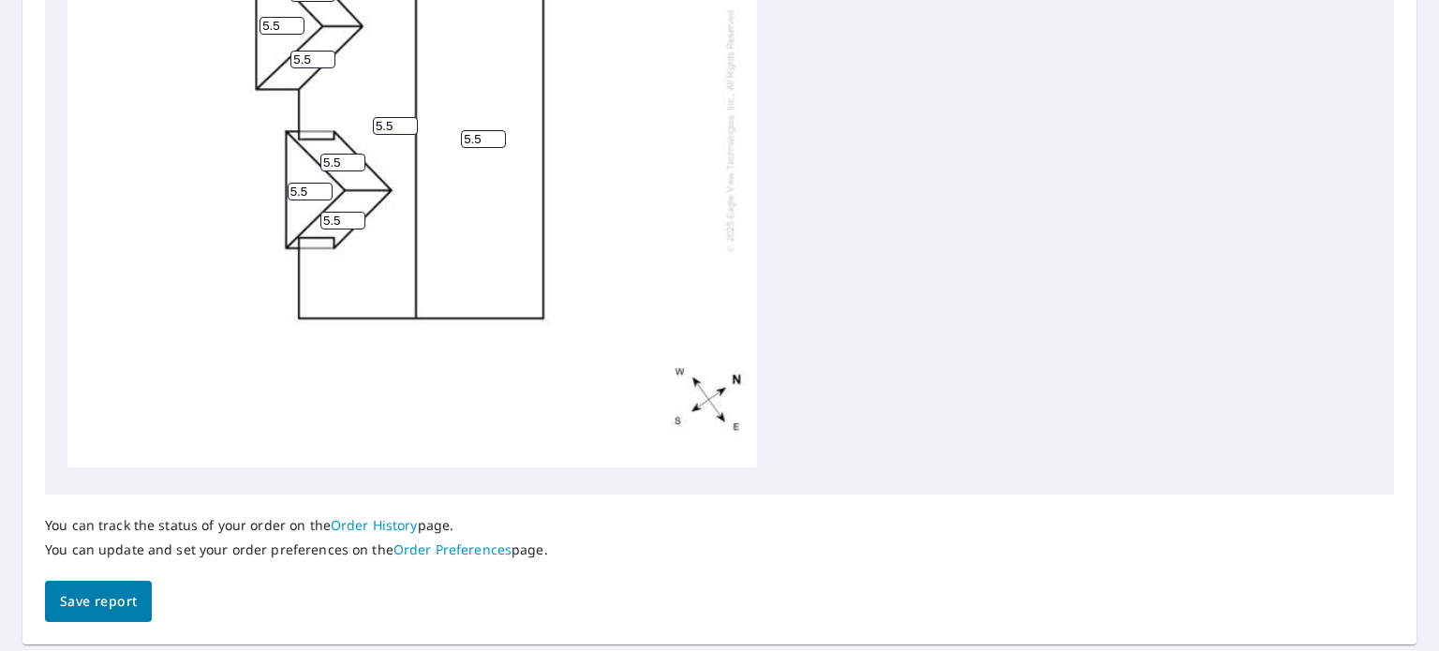
scroll to position [899, 0]
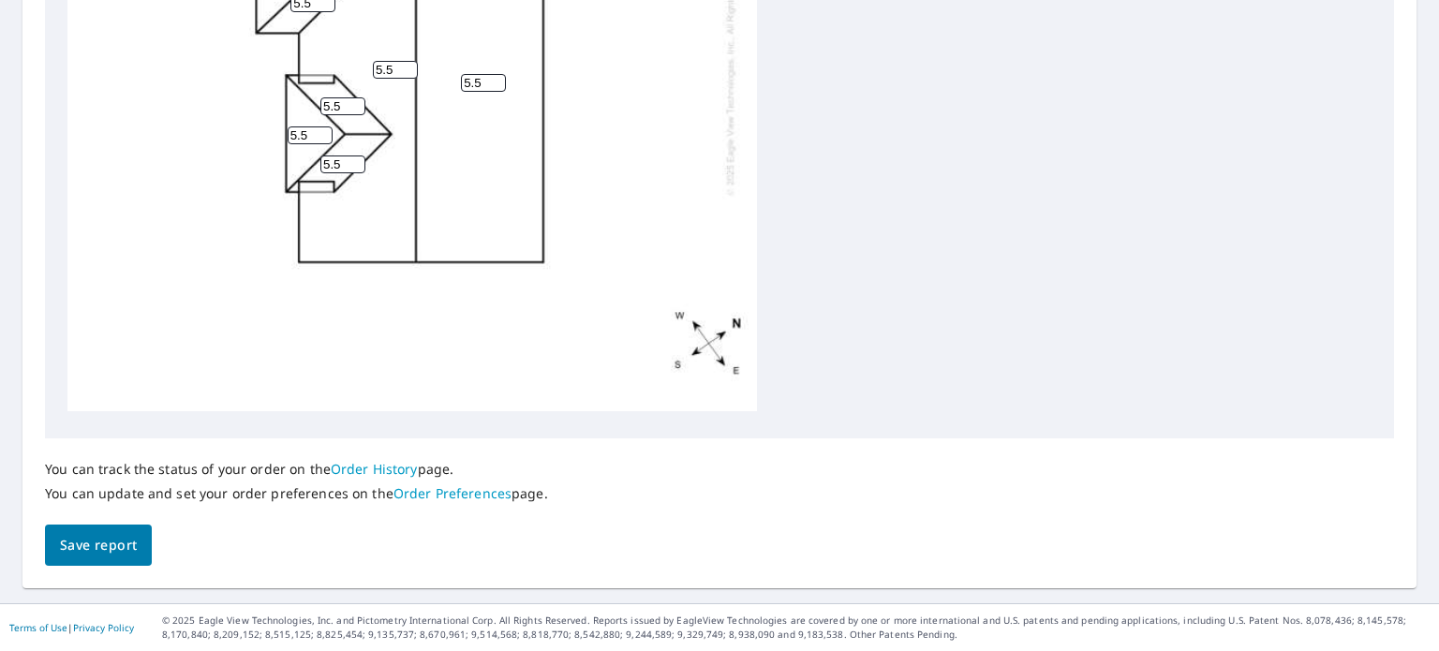
click at [359, 467] on link "Order History" at bounding box center [374, 469] width 87 height 18
